Goal: Transaction & Acquisition: Purchase product/service

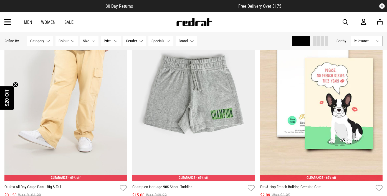
scroll to position [188, 0]
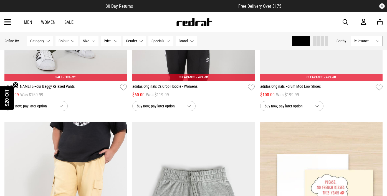
click at [345, 24] on span "button" at bounding box center [346, 22] width 6 height 7
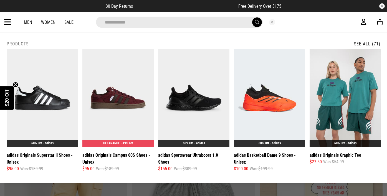
type input "**********"
click at [252, 17] on button "submit" at bounding box center [257, 22] width 10 height 10
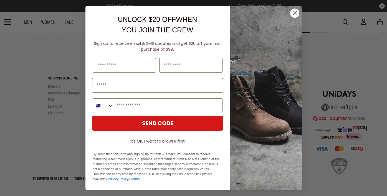
click at [296, 11] on circle "Close dialog" at bounding box center [294, 13] width 9 height 9
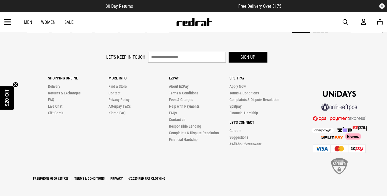
scroll to position [1768, 0]
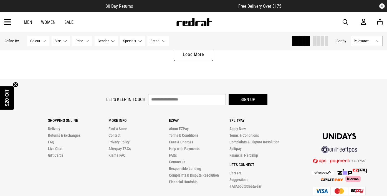
click at [345, 21] on span "button" at bounding box center [346, 22] width 6 height 7
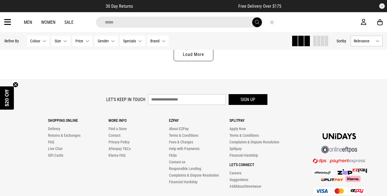
type input "*****"
click at [252, 17] on button "submit" at bounding box center [257, 22] width 10 height 10
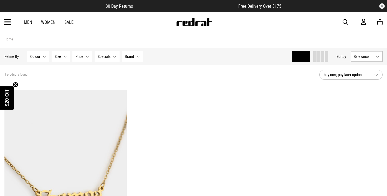
click at [67, 24] on link "Sale" at bounding box center [68, 22] width 9 height 5
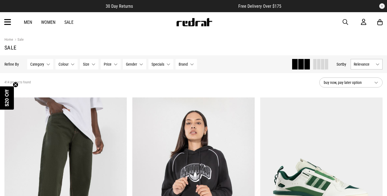
click at [50, 65] on button "Category None selected" at bounding box center [40, 64] width 26 height 11
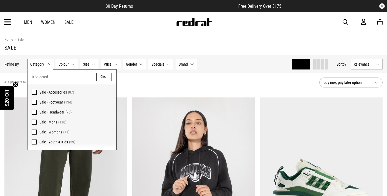
click at [34, 101] on span at bounding box center [34, 102] width 5 height 5
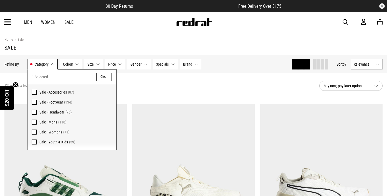
click at [33, 131] on span at bounding box center [34, 132] width 5 height 5
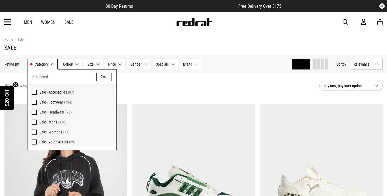
click at [156, 88] on div "205 products found Active Filters Sale - Footwear Sale - Womens Clear" at bounding box center [159, 86] width 310 height 17
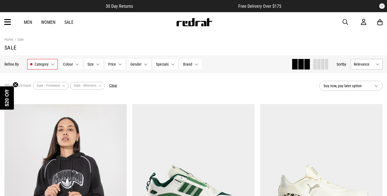
click at [98, 64] on button "Size None selected" at bounding box center [93, 64] width 19 height 11
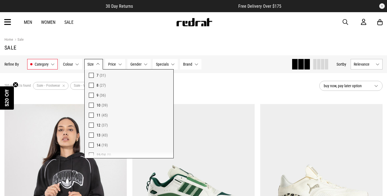
scroll to position [99, 0]
click at [91, 86] on label "10 (39)" at bounding box center [129, 83] width 89 height 10
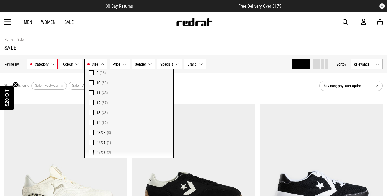
click at [197, 94] on div "39 products found Active Filters Sale - Footwear Sale - Womens 10 Clear" at bounding box center [159, 86] width 310 height 17
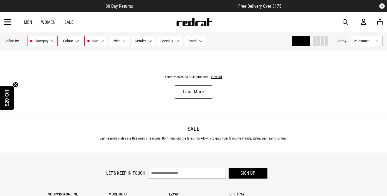
scroll to position [1747, 0]
